Goal: Task Accomplishment & Management: Manage account settings

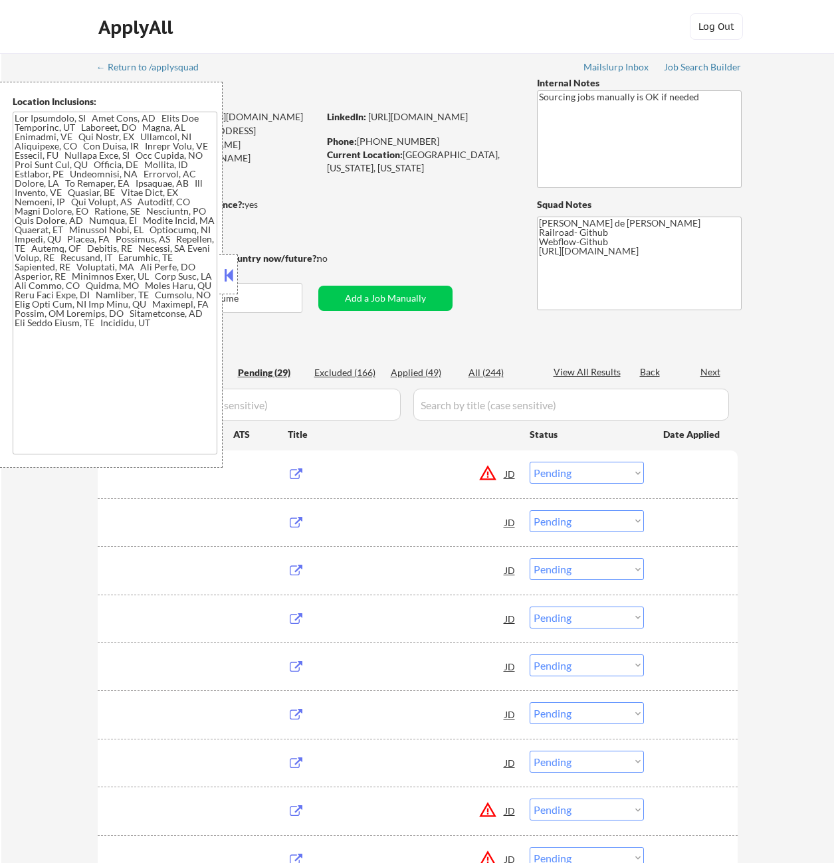
select select ""pending""
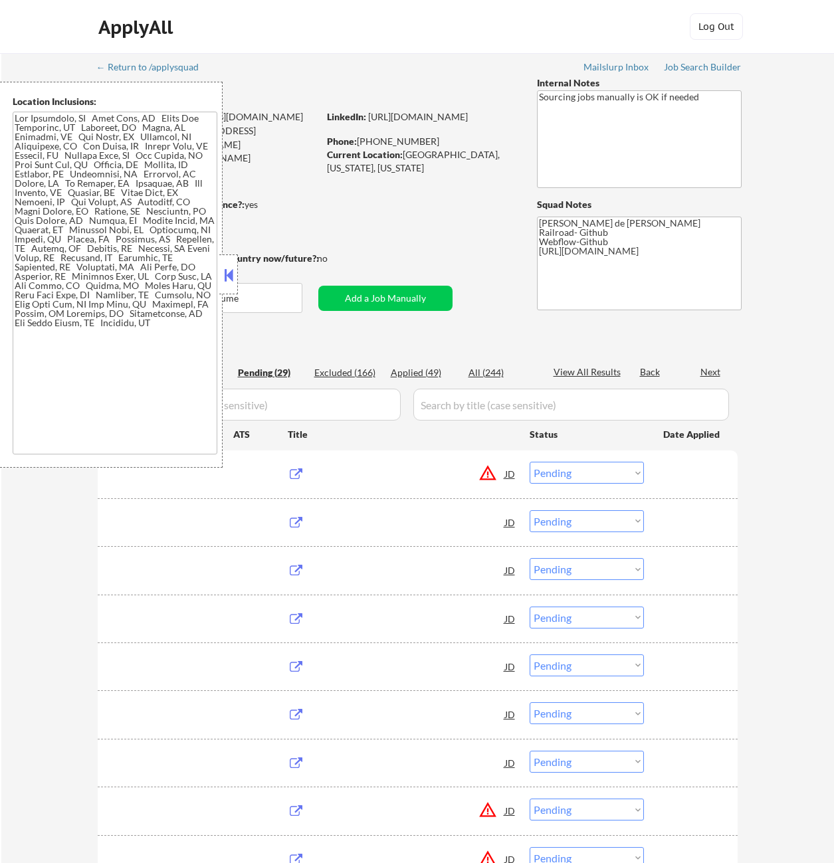
select select ""pending""
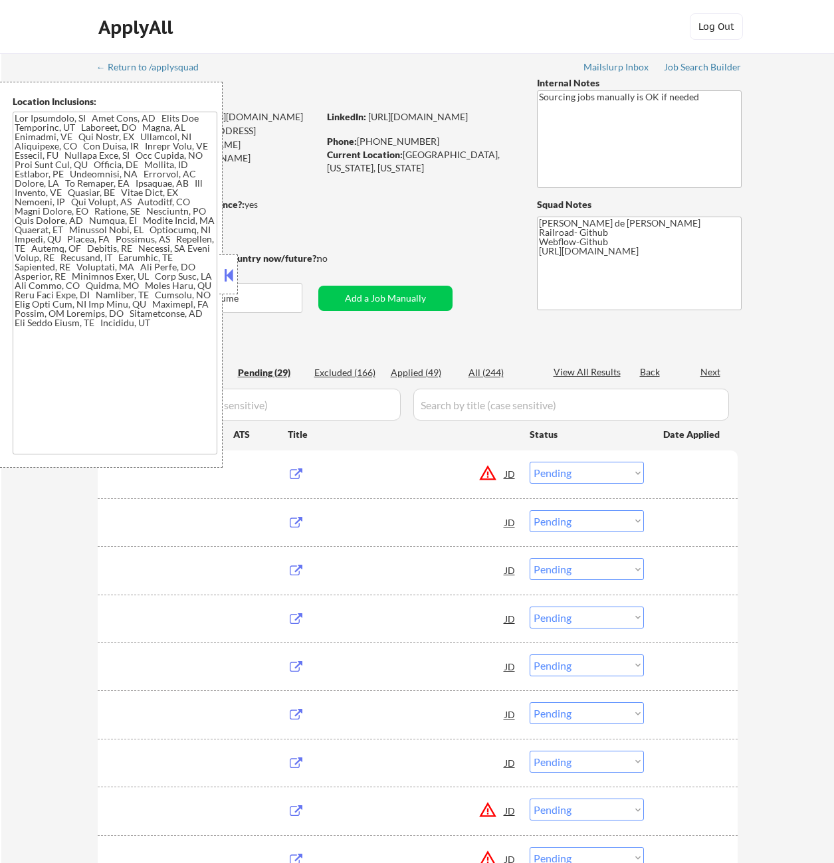
select select ""pending""
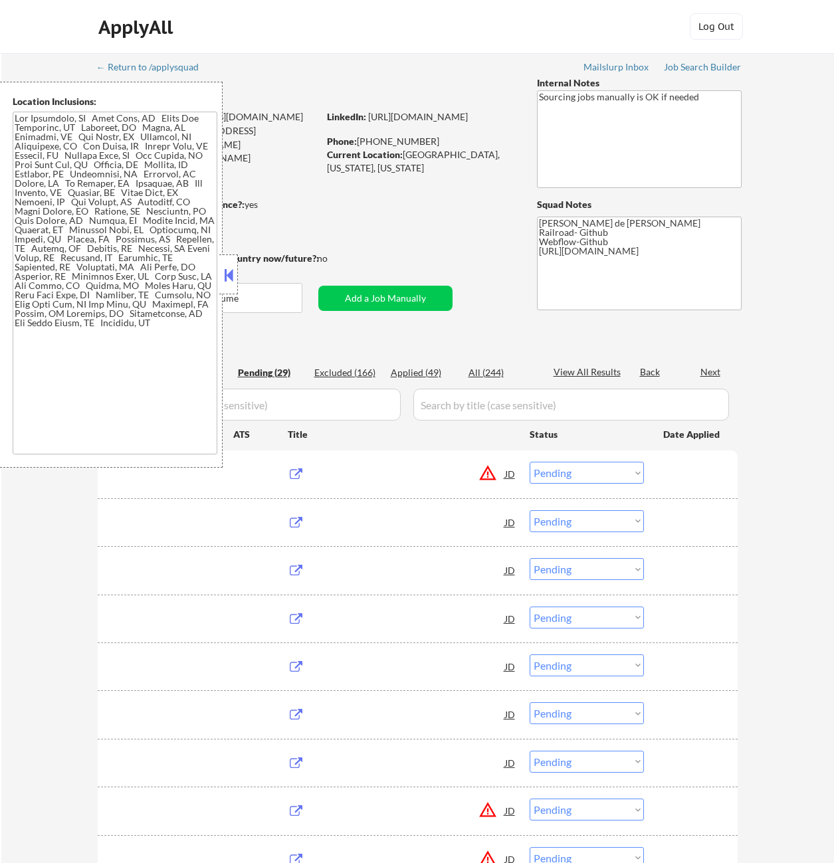
select select ""pending""
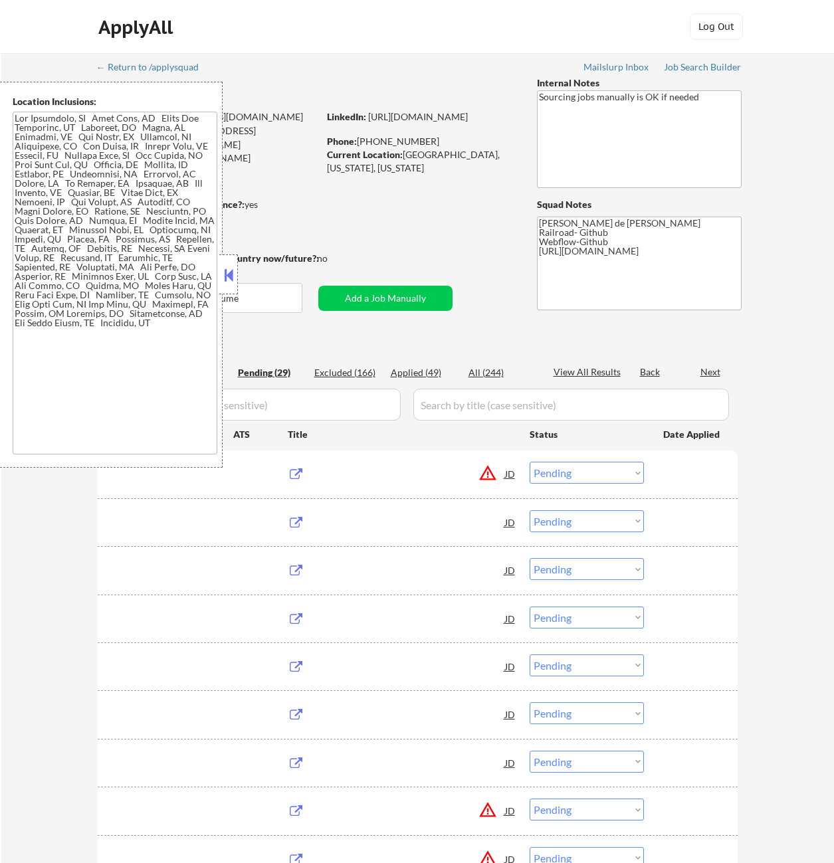
select select ""pending""
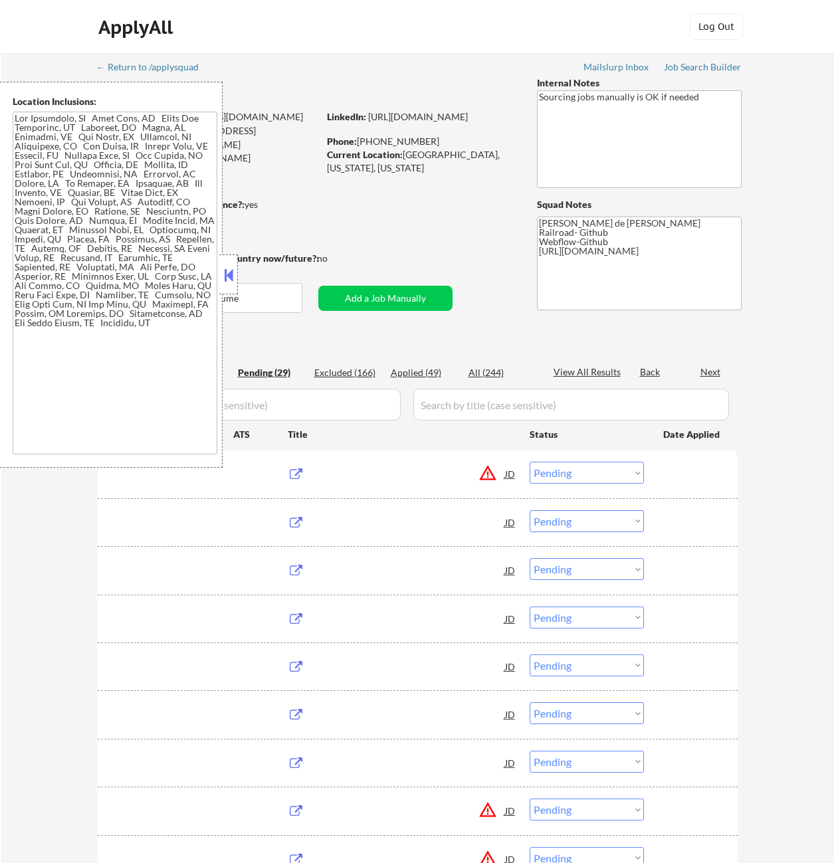
select select ""pending""
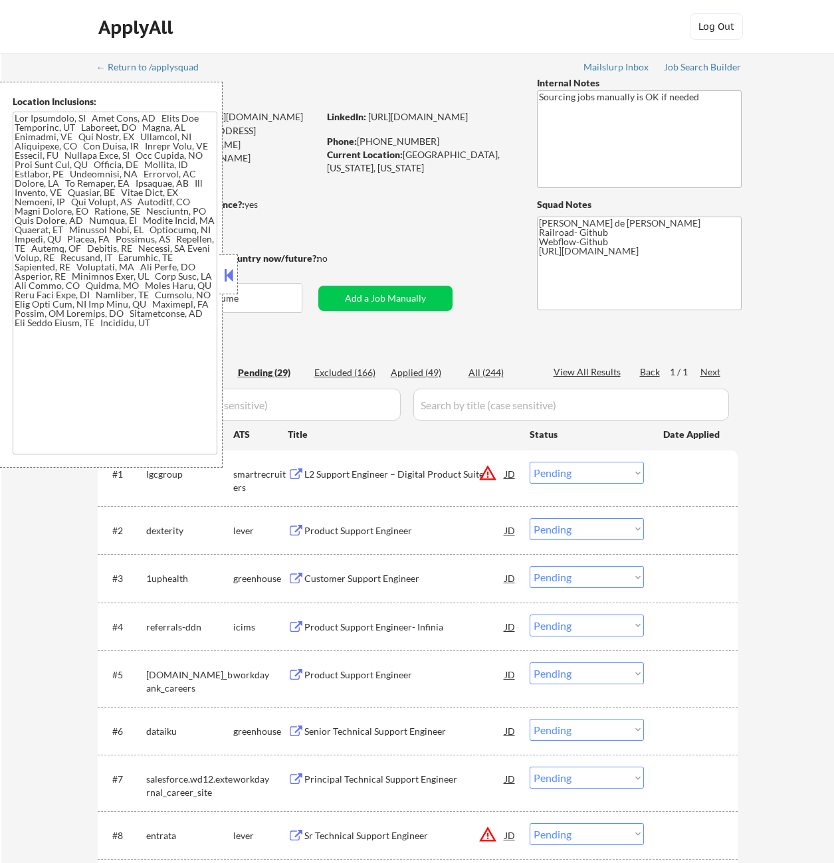
click at [232, 278] on button at bounding box center [228, 275] width 15 height 20
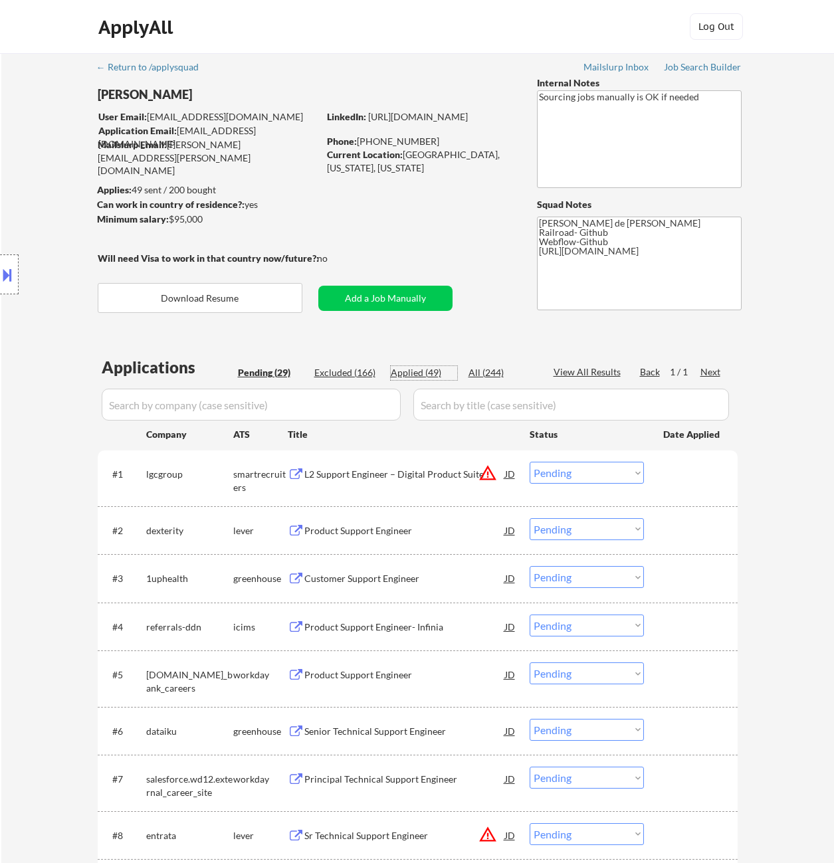
click at [408, 369] on div "Applied (49)" at bounding box center [424, 372] width 66 height 13
select select ""applied""
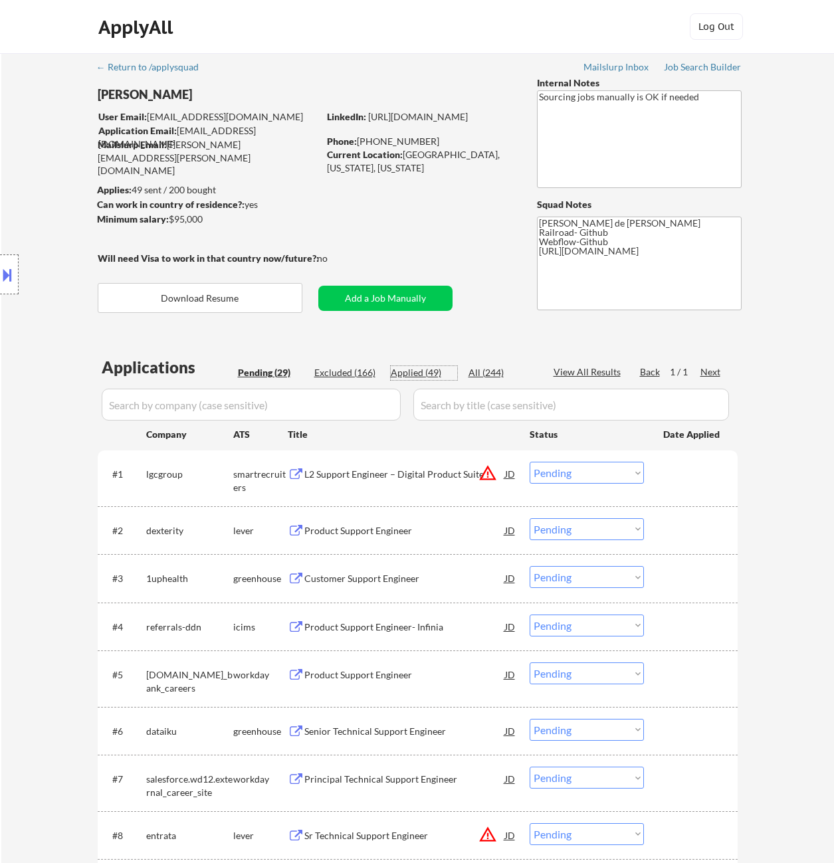
select select ""applied""
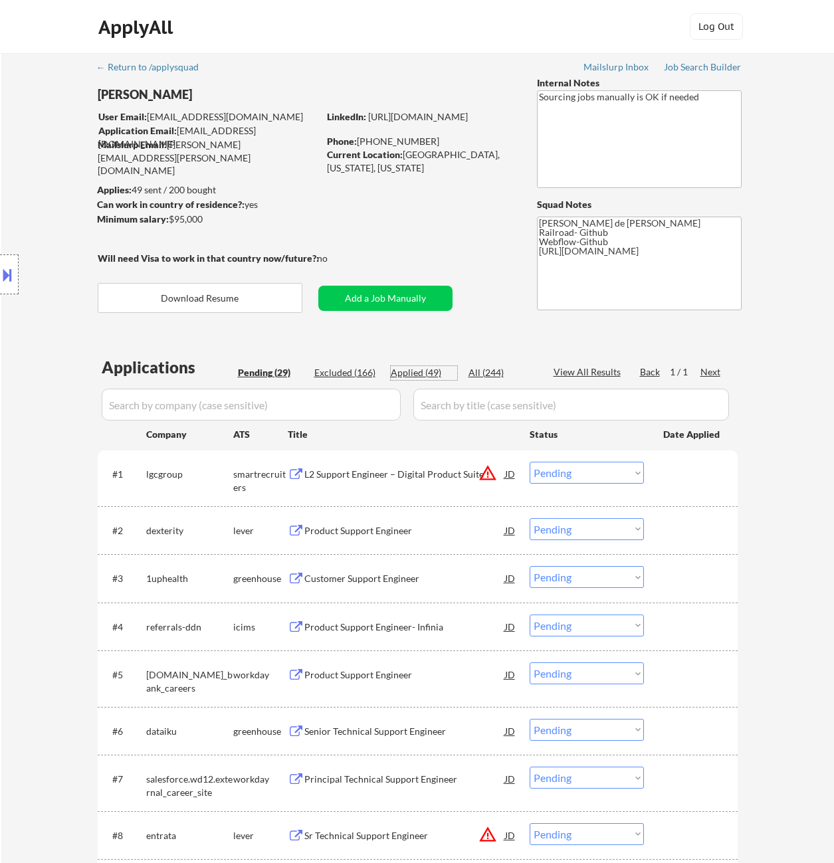
select select ""applied""
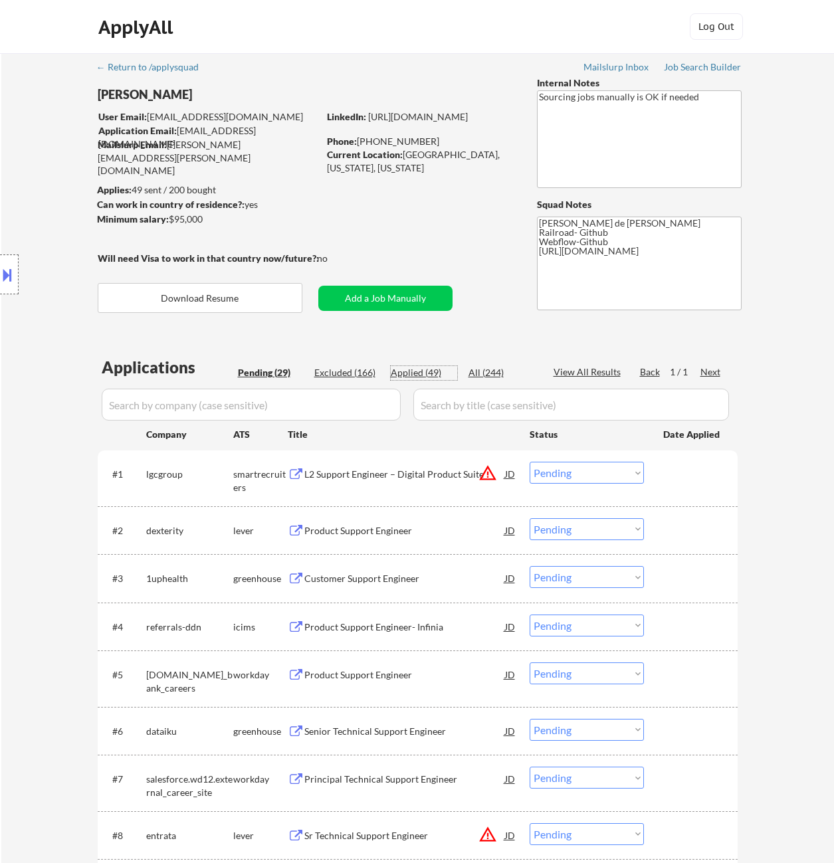
select select ""applied""
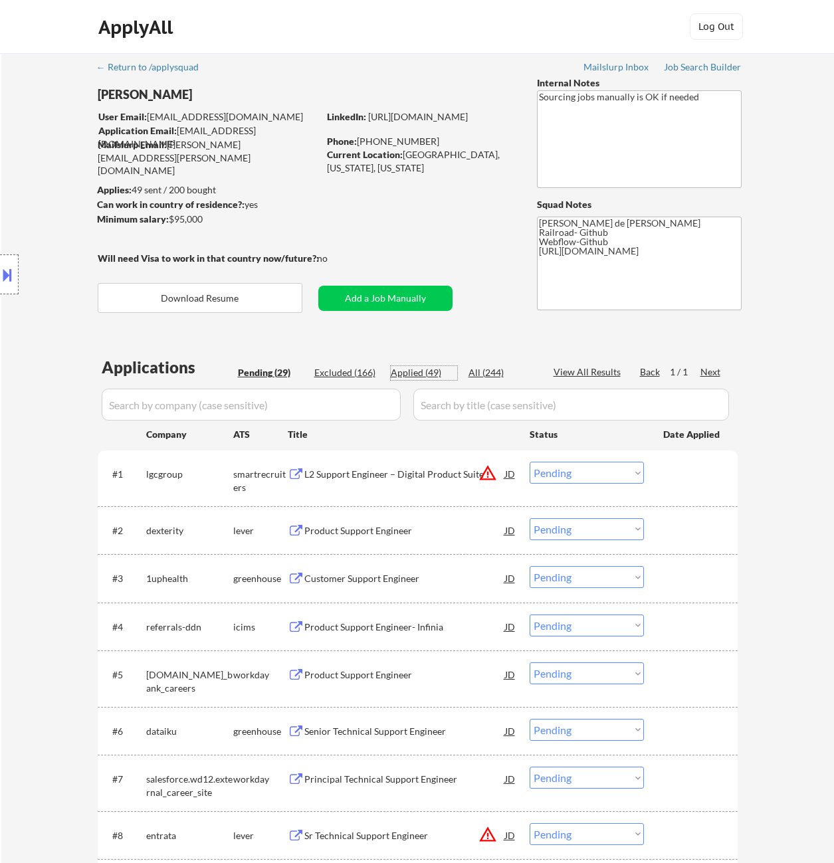
select select ""applied""
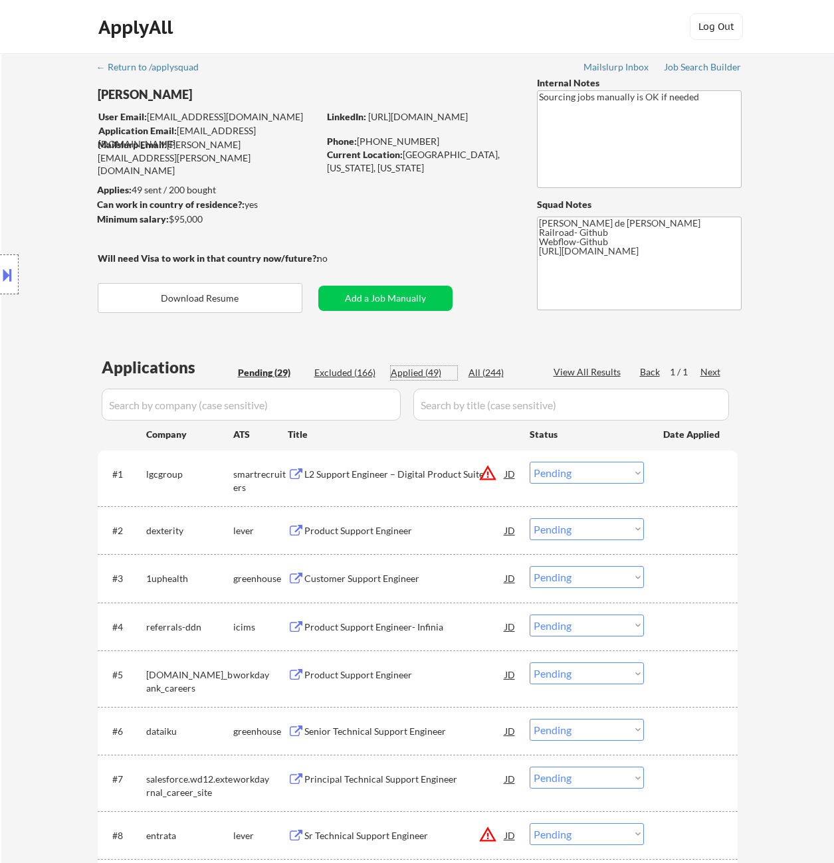
select select ""applied""
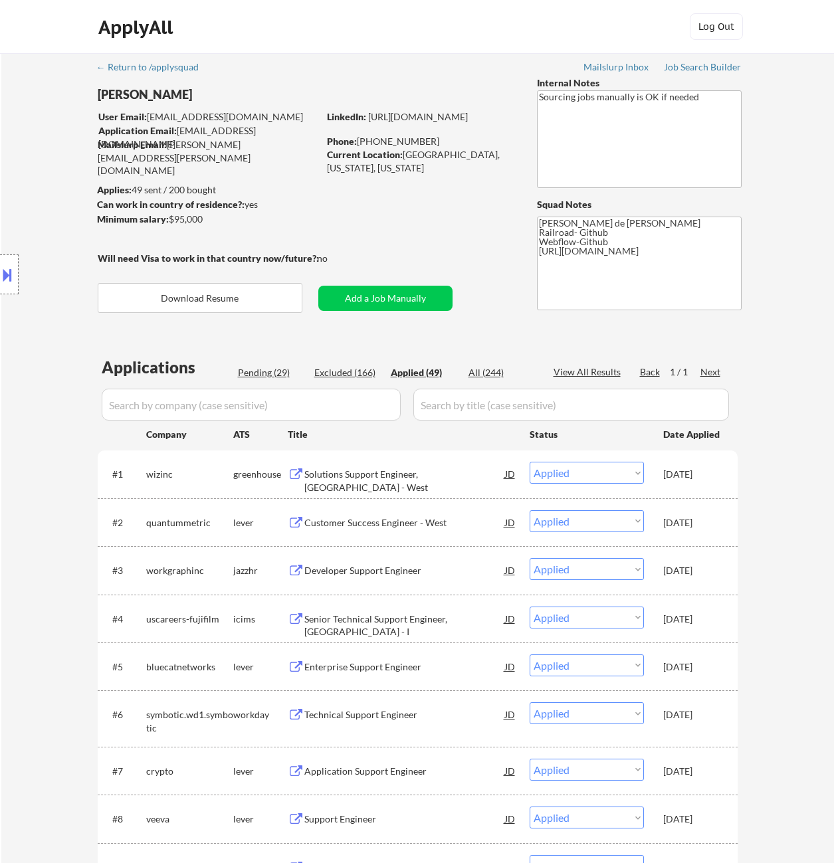
select select ""applied""
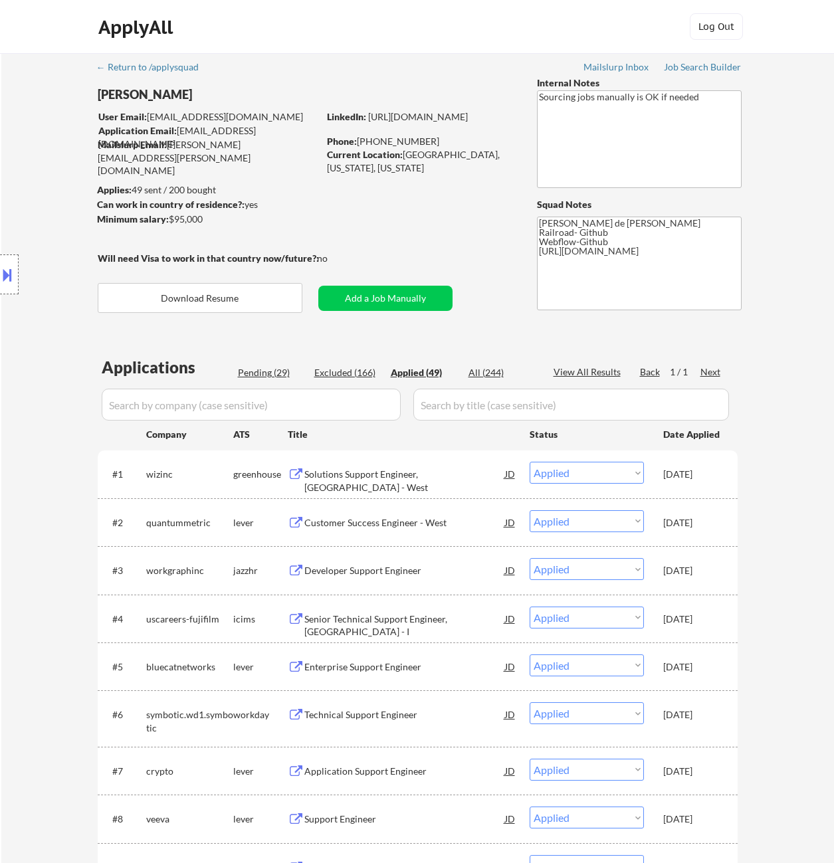
select select ""applied""
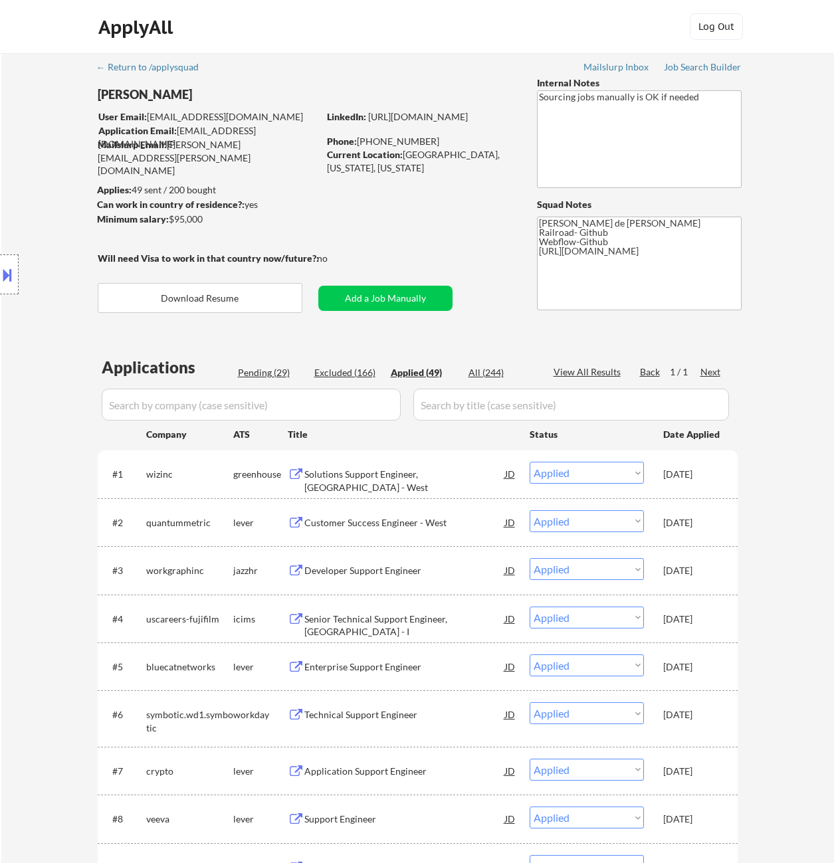
select select ""applied""
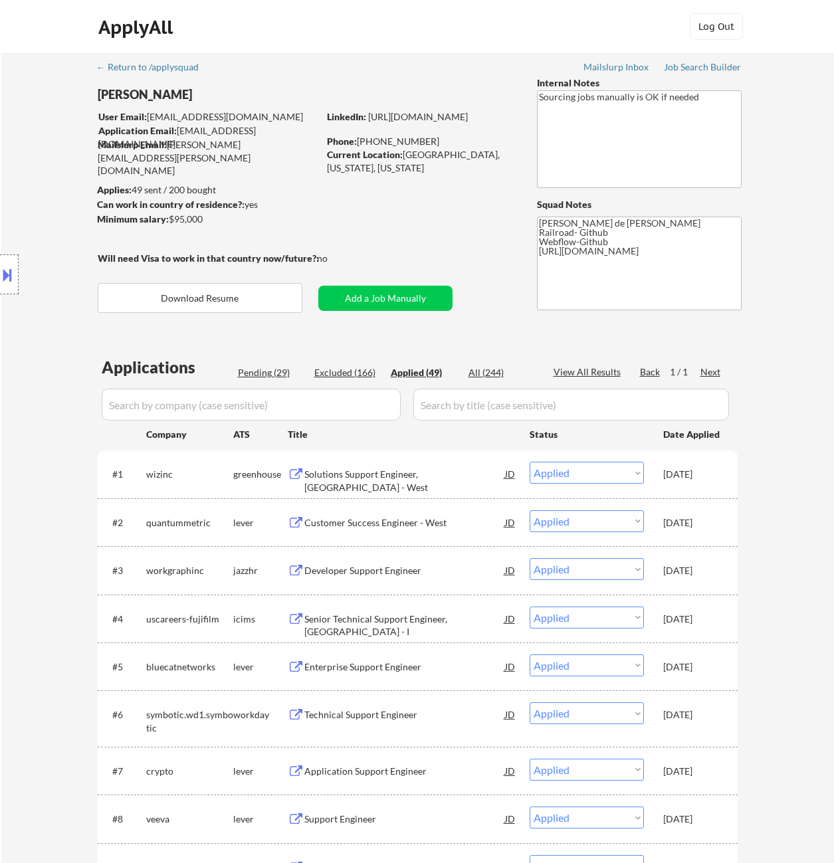
select select ""applied""
